Goal: Task Accomplishment & Management: Complete application form

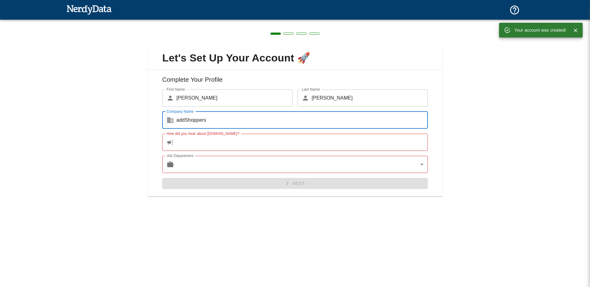
type input "addShoppers"
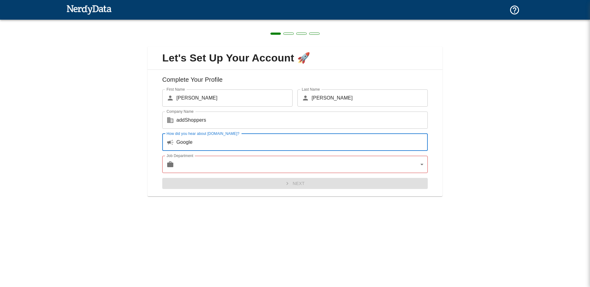
type input "Google"
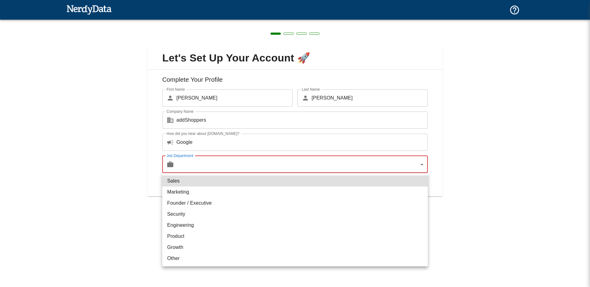
click at [352, 69] on body "Technologies Domains Pricing Products Create a Report Create a list of websites…" at bounding box center [295, 34] width 590 height 69
click at [265, 183] on li "Sales" at bounding box center [295, 181] width 266 height 11
type input "sales"
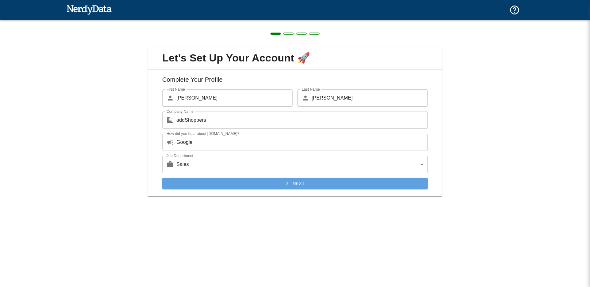
click at [281, 183] on button "Next" at bounding box center [295, 183] width 266 height 11
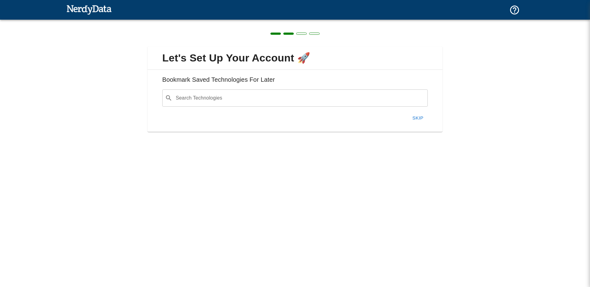
click at [417, 119] on button "Skip" at bounding box center [418, 118] width 20 height 13
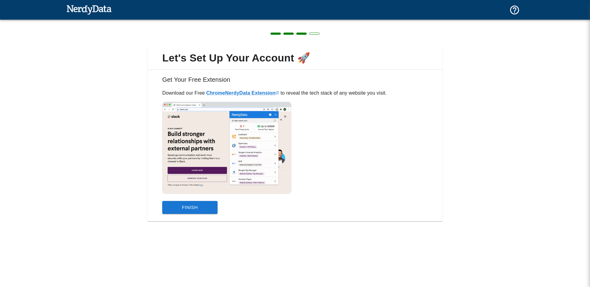
click at [188, 209] on button "Finish" at bounding box center [189, 207] width 55 height 13
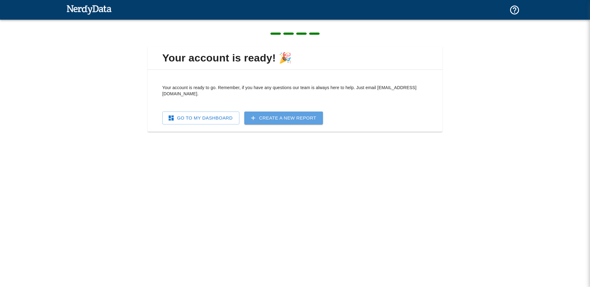
click at [279, 114] on link "Create a New Report" at bounding box center [283, 118] width 79 height 13
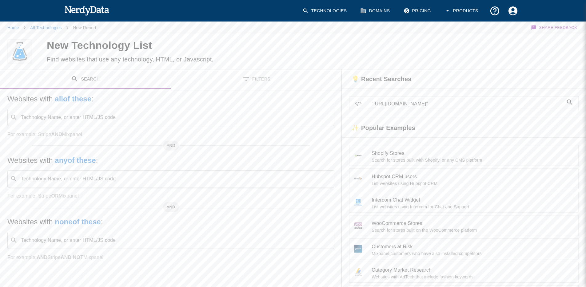
click at [410, 100] on li ""[URL][DOMAIN_NAME]"" at bounding box center [463, 104] width 229 height 14
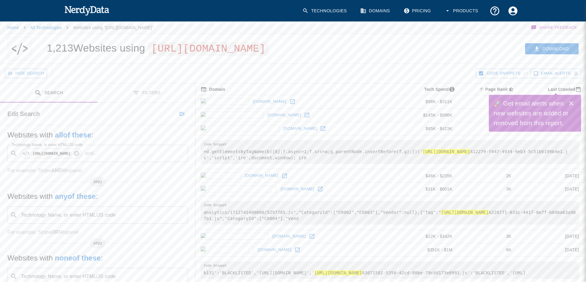
drag, startPoint x: 582, startPoint y: 101, endPoint x: 577, endPoint y: 25, distance: 76.7
click at [545, 55] on button "Download" at bounding box center [551, 48] width 53 height 11
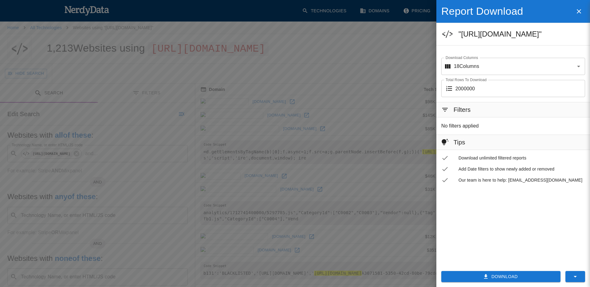
click at [509, 274] on button "Download" at bounding box center [500, 276] width 119 height 11
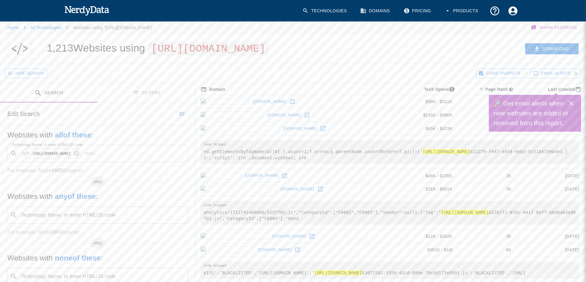
drag, startPoint x: 570, startPoint y: 103, endPoint x: 565, endPoint y: 103, distance: 5.5
click at [570, 103] on icon "Close" at bounding box center [571, 103] width 4 height 4
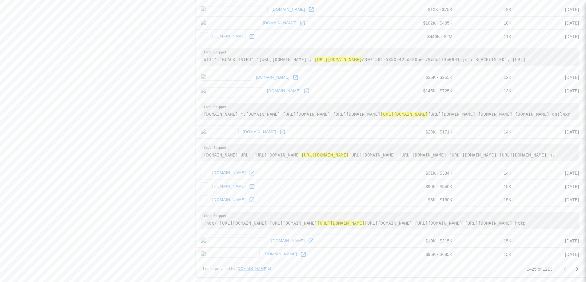
scroll to position [647, 0]
click at [544, 270] on p "1–25 of 1213" at bounding box center [539, 270] width 26 height 6
click at [575, 270] on icon "Go to next page" at bounding box center [576, 269] width 7 height 7
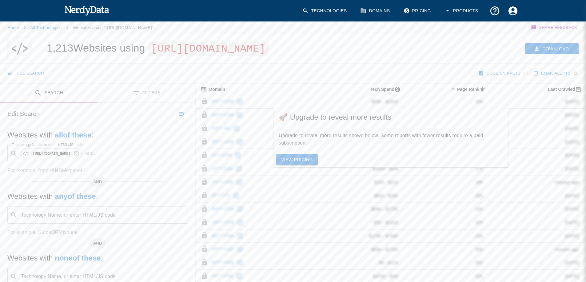
click at [327, 83] on div "Hide Search" at bounding box center [240, 73] width 471 height 19
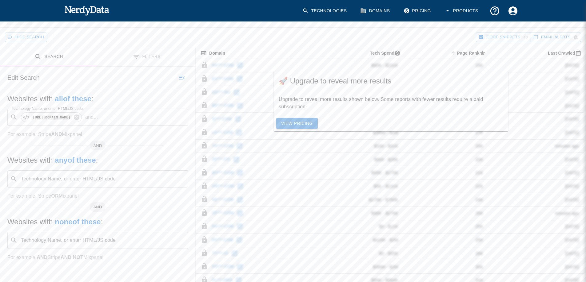
scroll to position [50, 0]
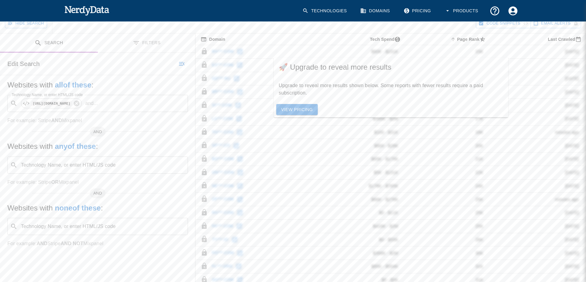
click at [54, 233] on input "Technology Name, or enter HTML/JS code" at bounding box center [102, 227] width 165 height 12
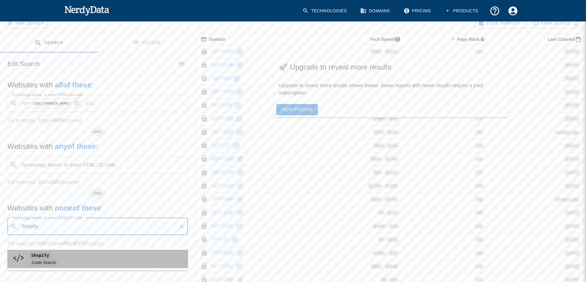
click at [41, 255] on code "Shopify" at bounding box center [40, 255] width 21 height 6
type input "Shopify"
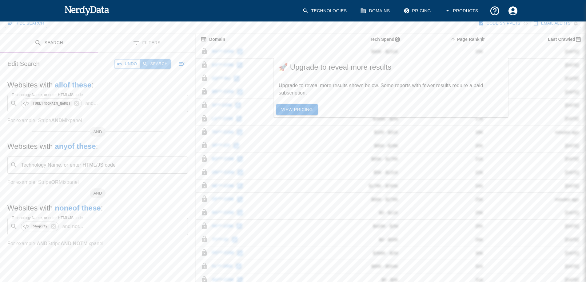
click at [153, 69] on button "Search" at bounding box center [155, 64] width 31 height 10
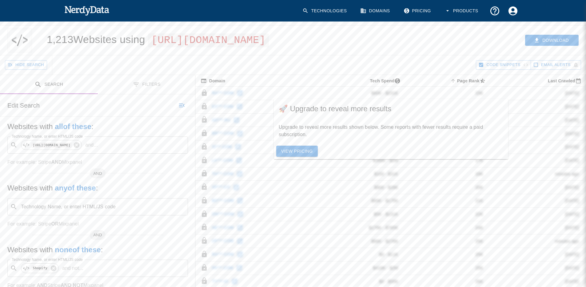
scroll to position [0, 0]
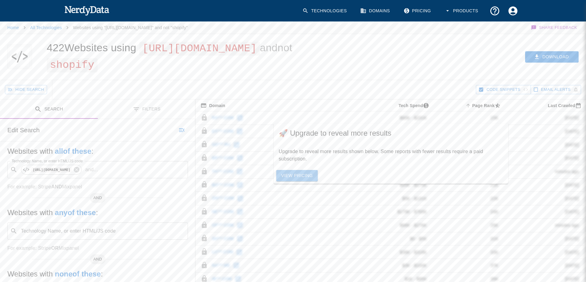
click at [287, 182] on link "View Pricing" at bounding box center [296, 175] width 41 height 11
click at [65, 173] on code "[URL][DOMAIN_NAME]" at bounding box center [51, 170] width 40 height 5
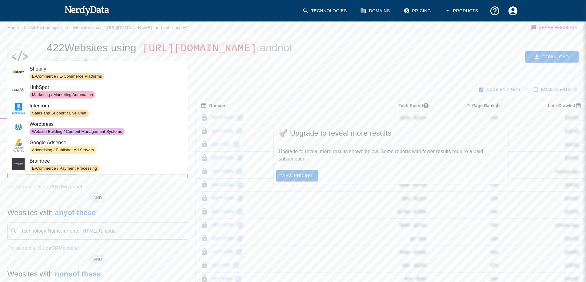
click at [129, 191] on p "For example: Stripe AND Mixpanel" at bounding box center [97, 187] width 180 height 7
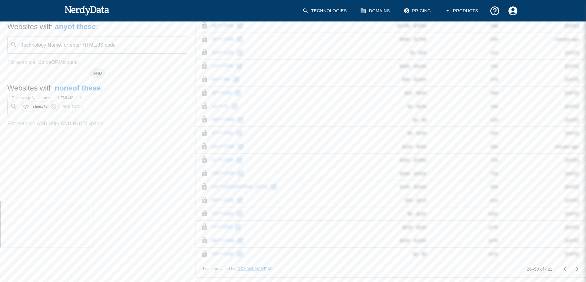
scroll to position [199, 0]
click at [560, 270] on button "Go to previous page" at bounding box center [564, 269] width 12 height 12
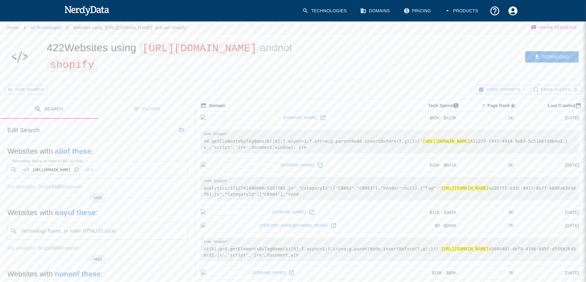
drag, startPoint x: 50, startPoint y: 62, endPoint x: 216, endPoint y: 63, distance: 166.3
click at [216, 56] on span "[URL][DOMAIN_NAME]" at bounding box center [199, 49] width 120 height 14
copy span "[URL][DOMAIN_NAME]"
